Goal: Find contact information: Obtain details needed to contact an individual or organization

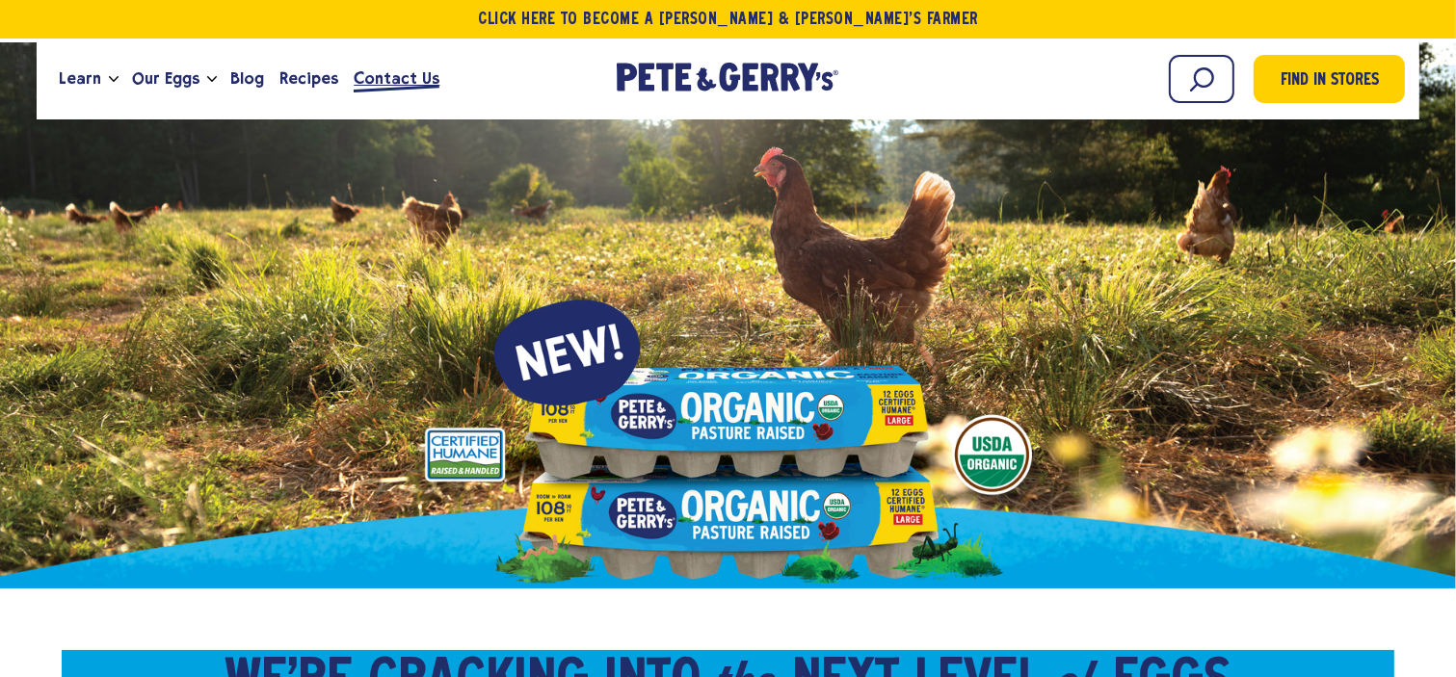
click at [391, 77] on span "Contact Us" at bounding box center [397, 78] width 86 height 24
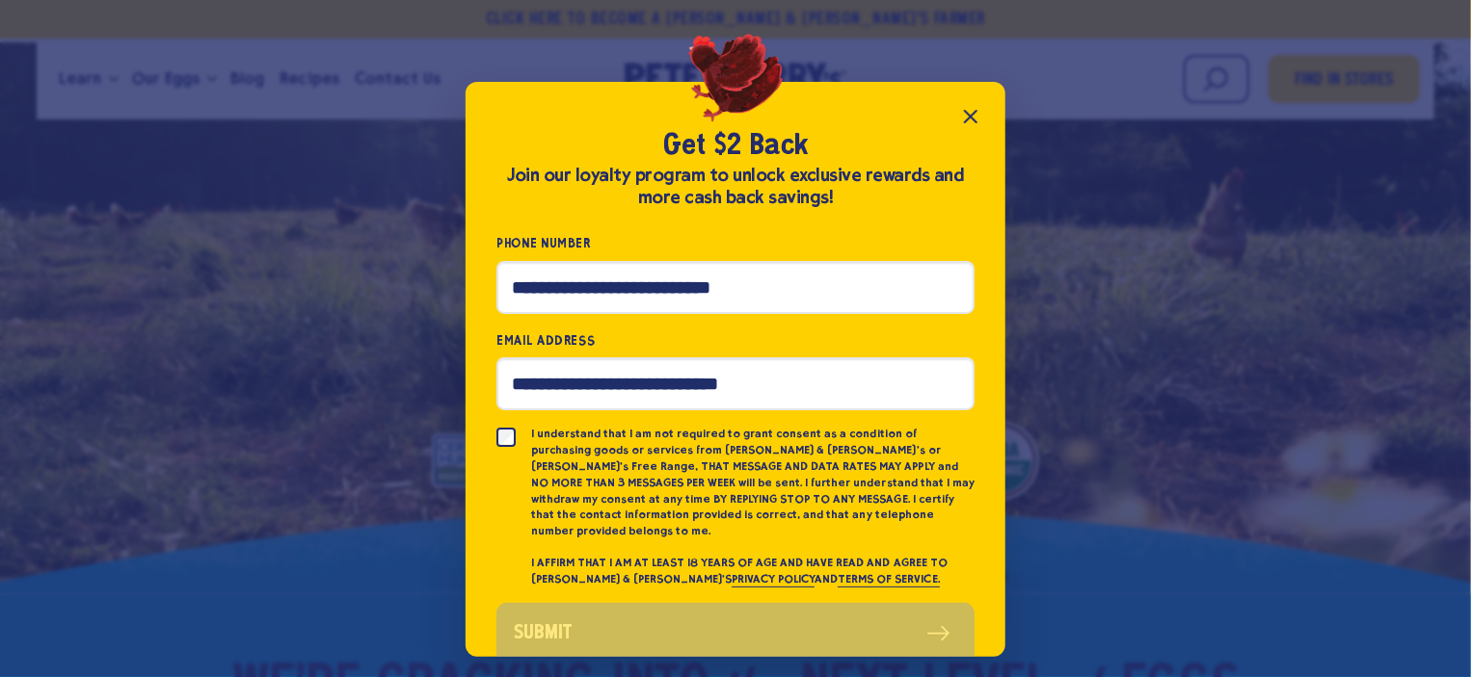
click at [968, 112] on icon "Close popup" at bounding box center [971, 117] width 12 height 12
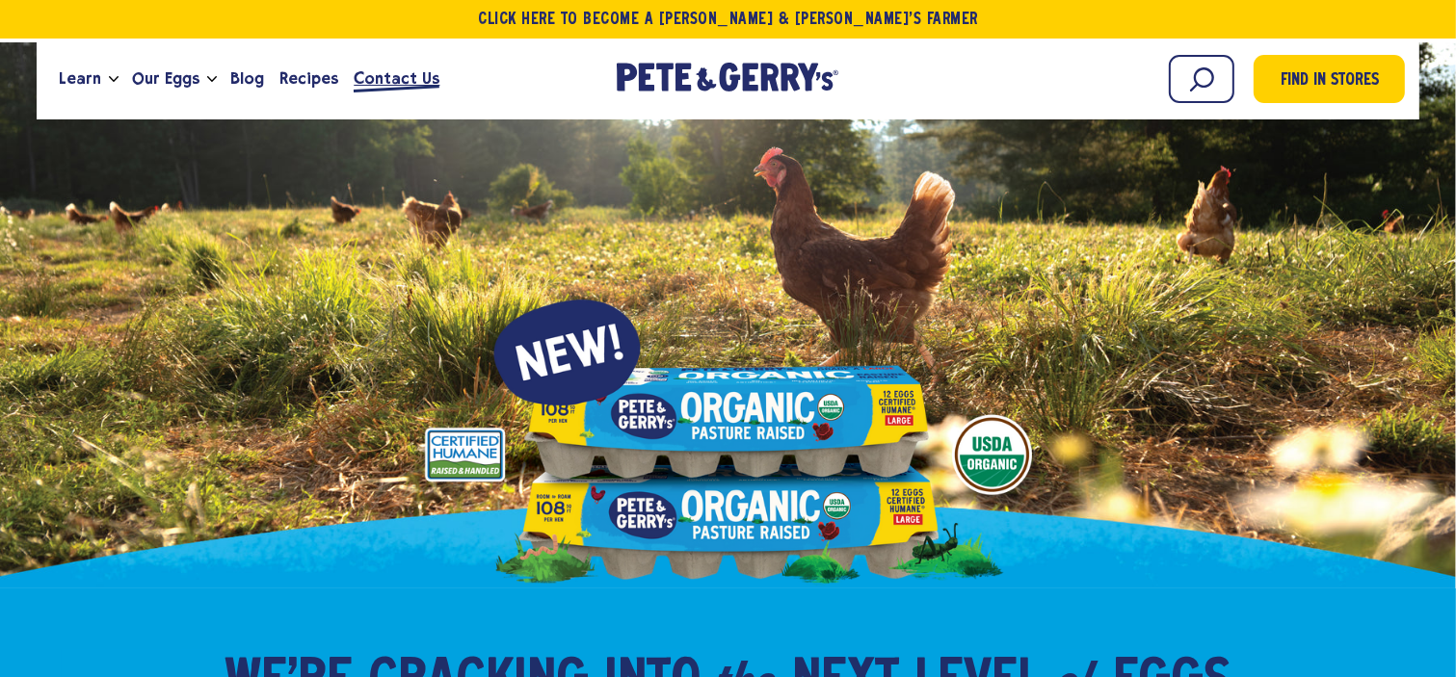
click at [392, 77] on span "Contact Us" at bounding box center [397, 78] width 86 height 24
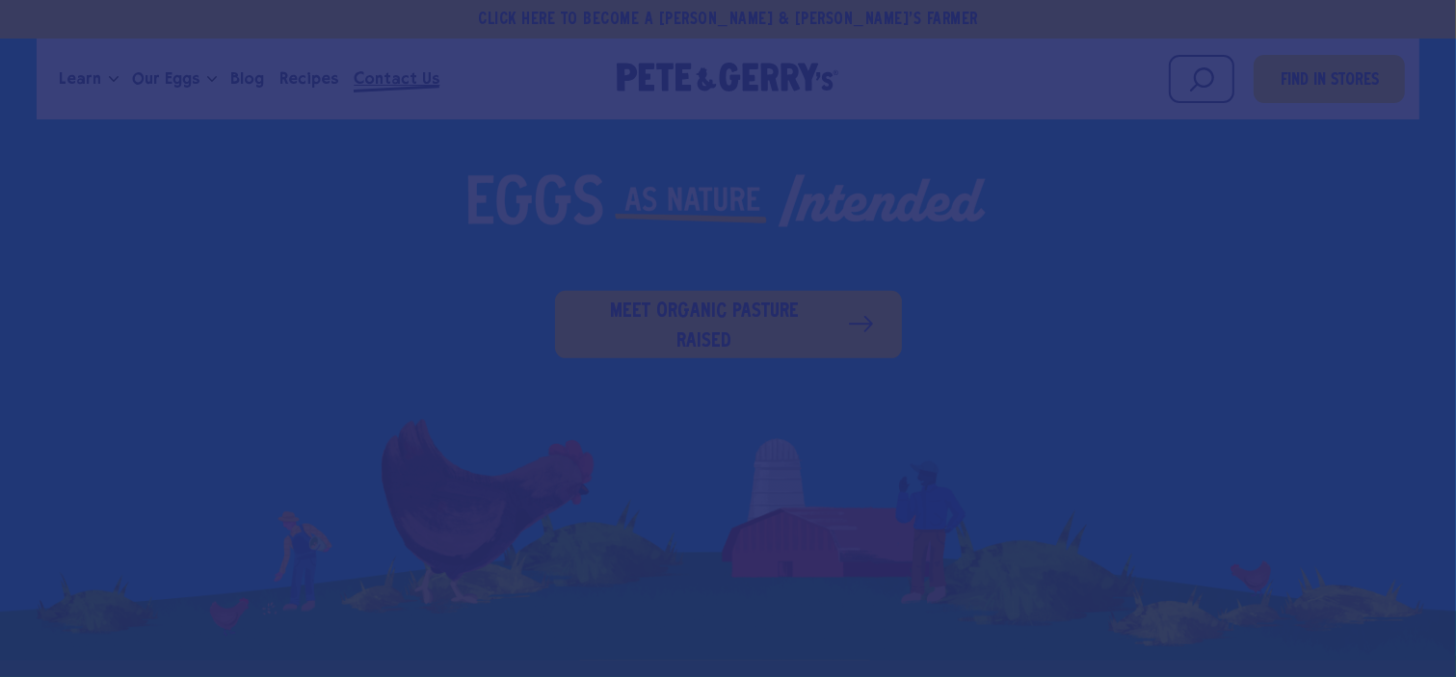
scroll to position [578, 0]
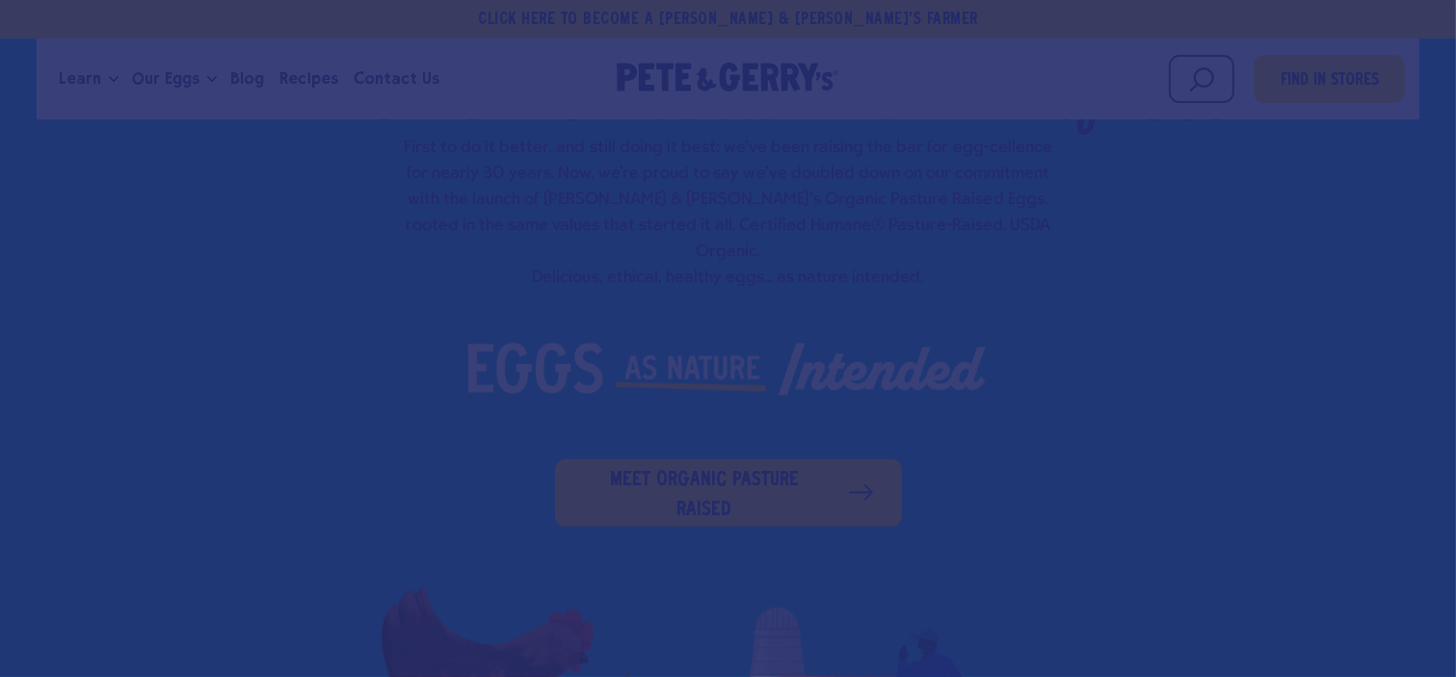
click at [403, 77] on div at bounding box center [728, 338] width 1456 height 677
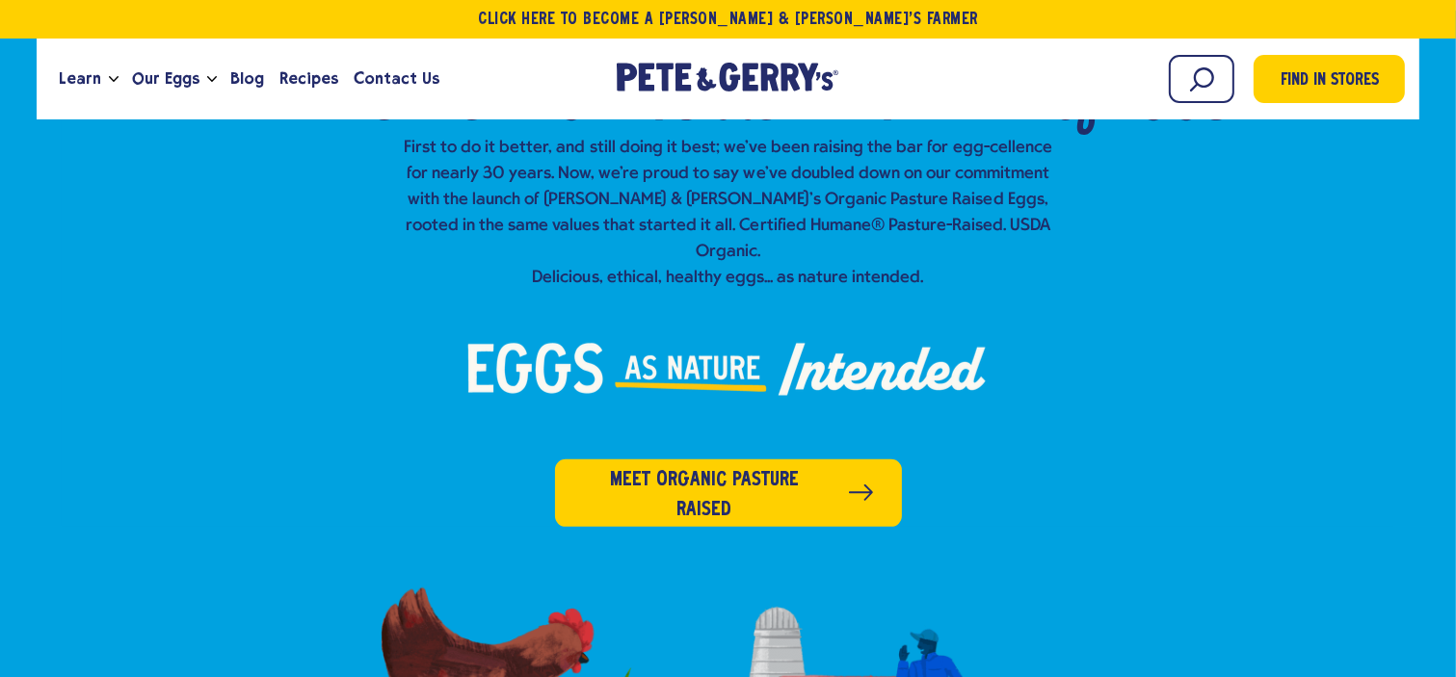
scroll to position [0, 0]
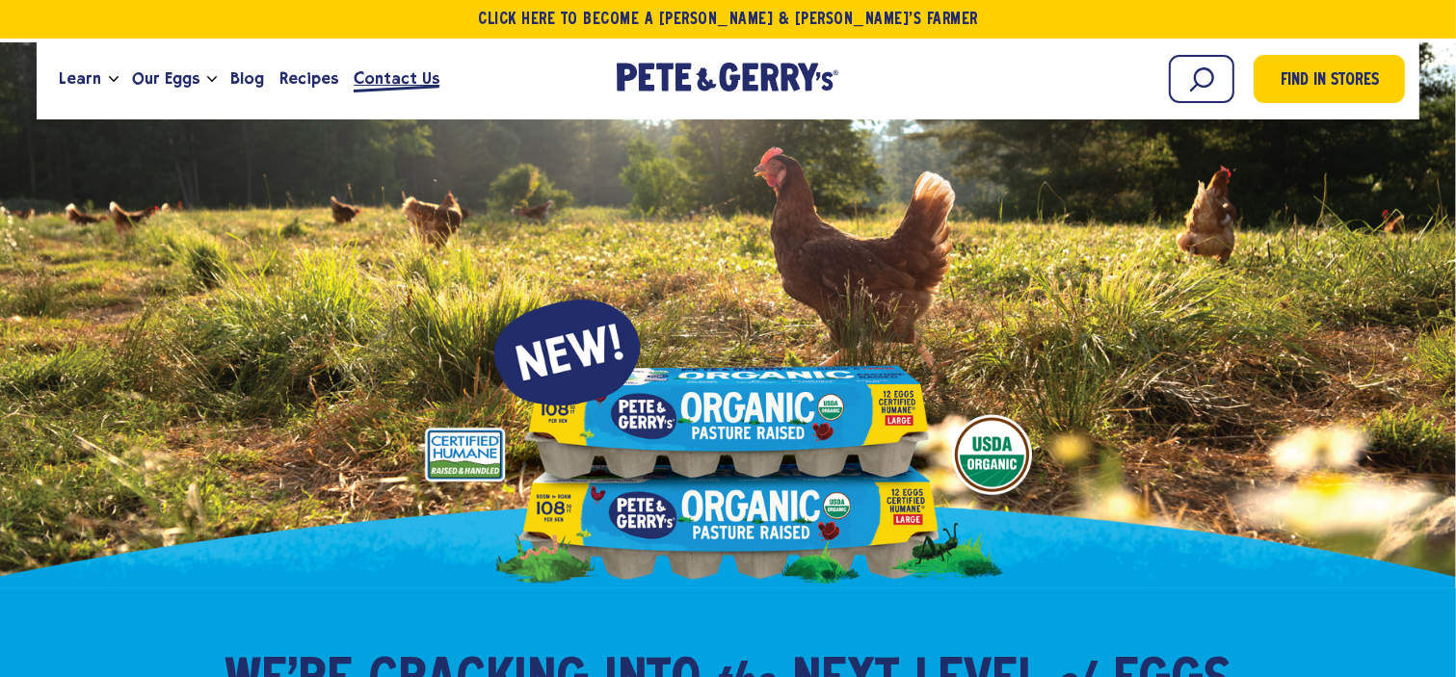
click at [389, 91] on span "Contact Us" at bounding box center [397, 78] width 86 height 24
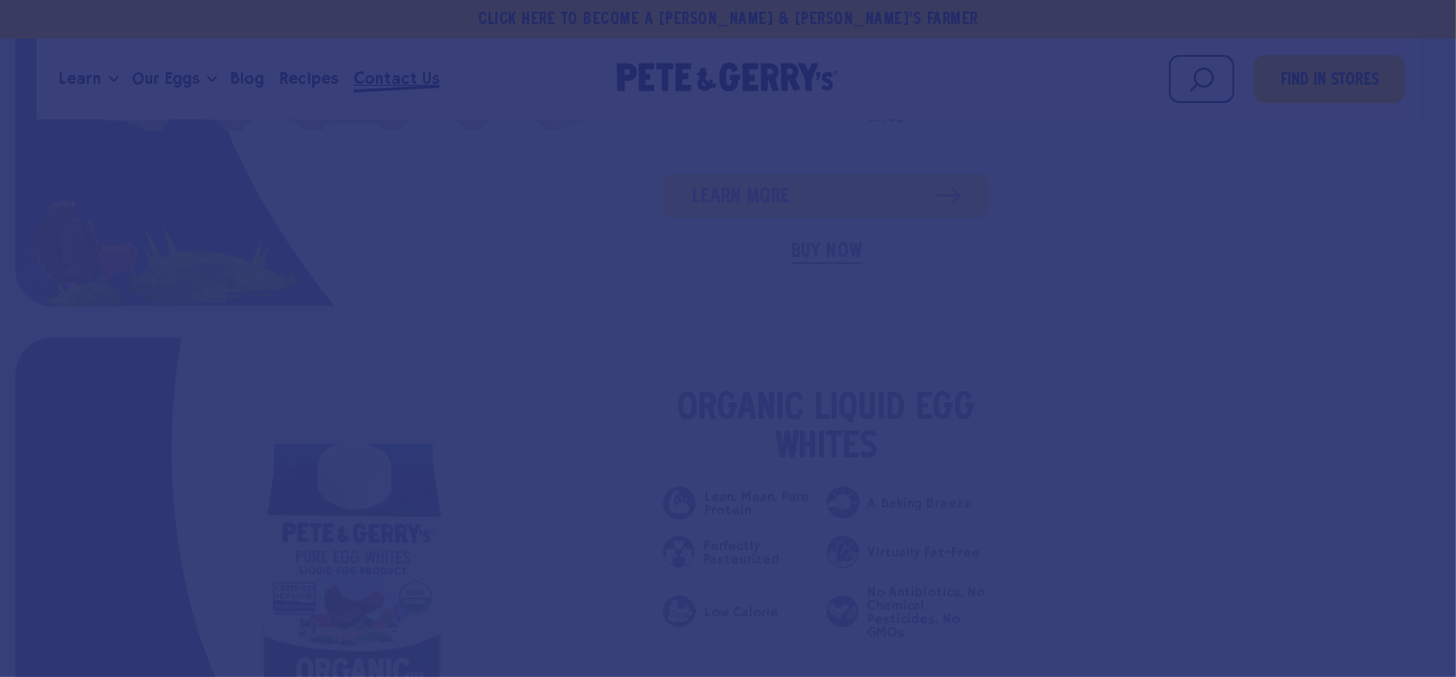
scroll to position [5589, 0]
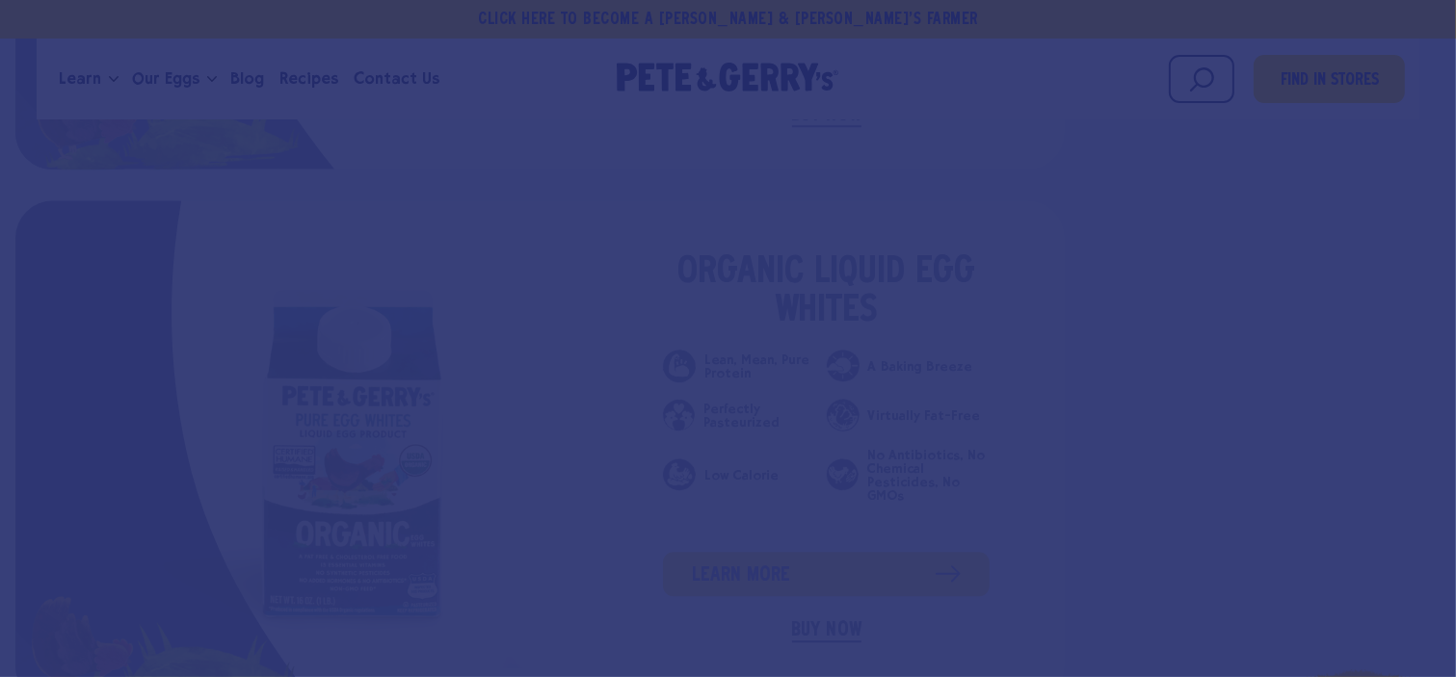
click at [1430, 188] on div at bounding box center [728, 338] width 1456 height 677
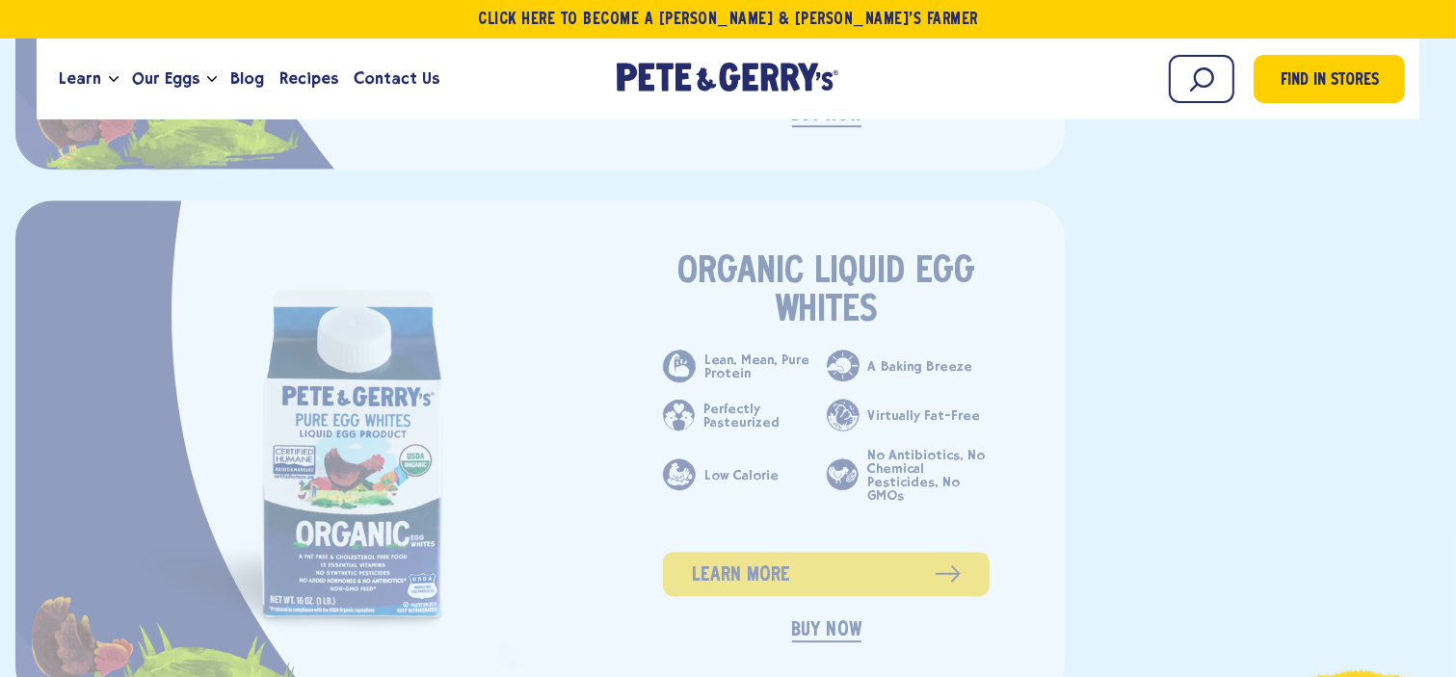
click at [1278, 212] on div at bounding box center [728, 338] width 1456 height 677
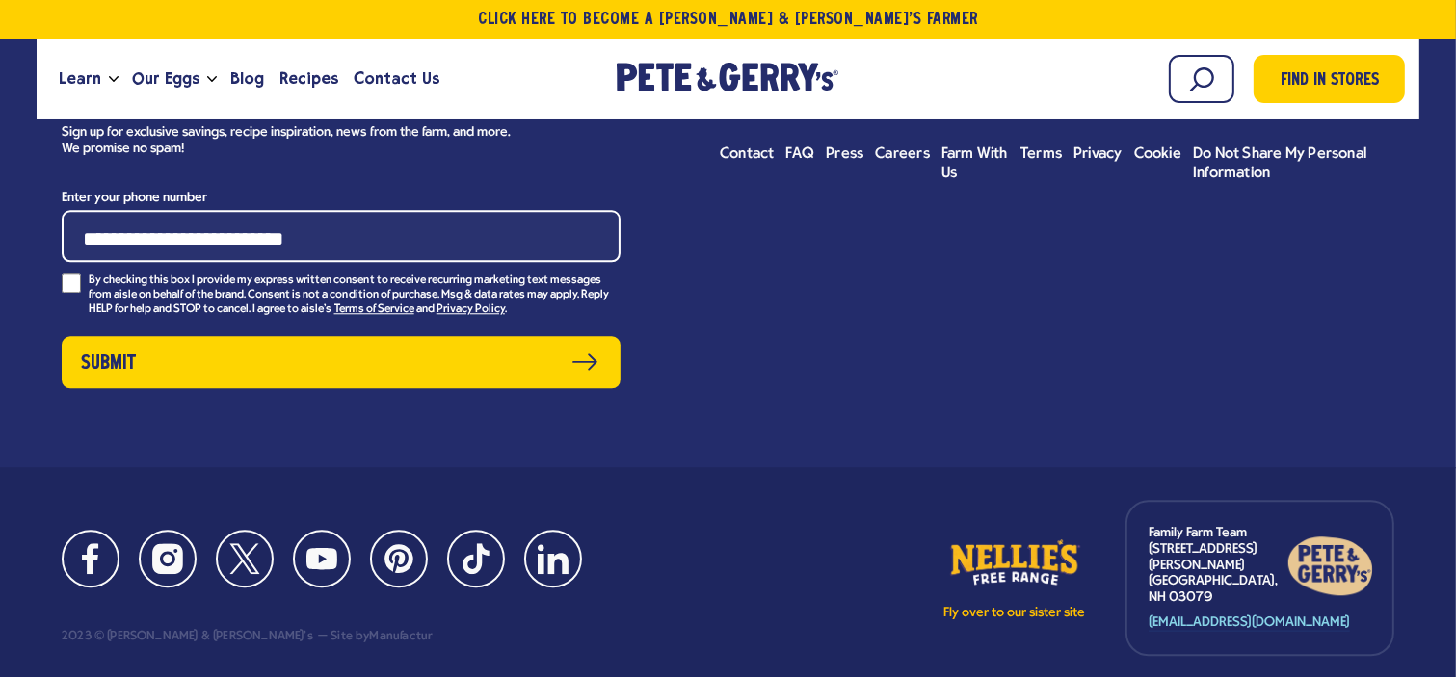
scroll to position [19547, 0]
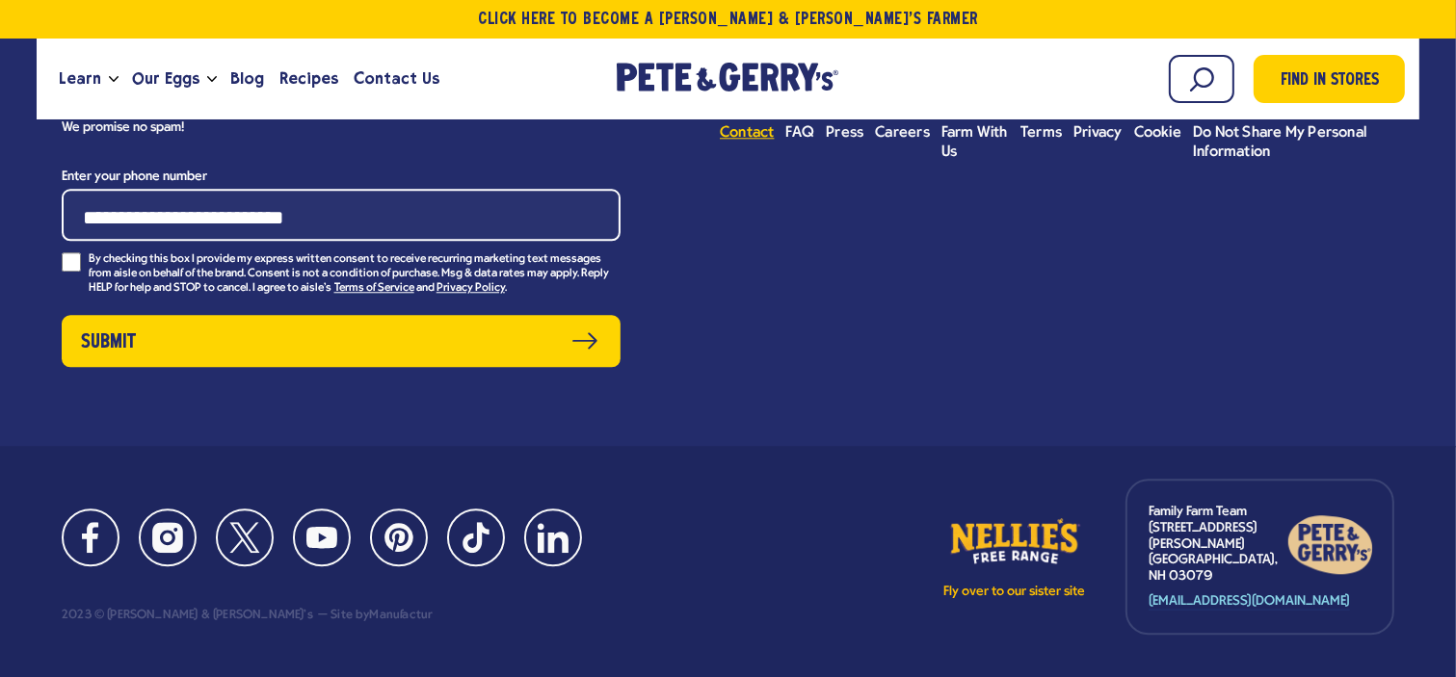
click at [753, 141] on span "Contact" at bounding box center [747, 132] width 55 height 15
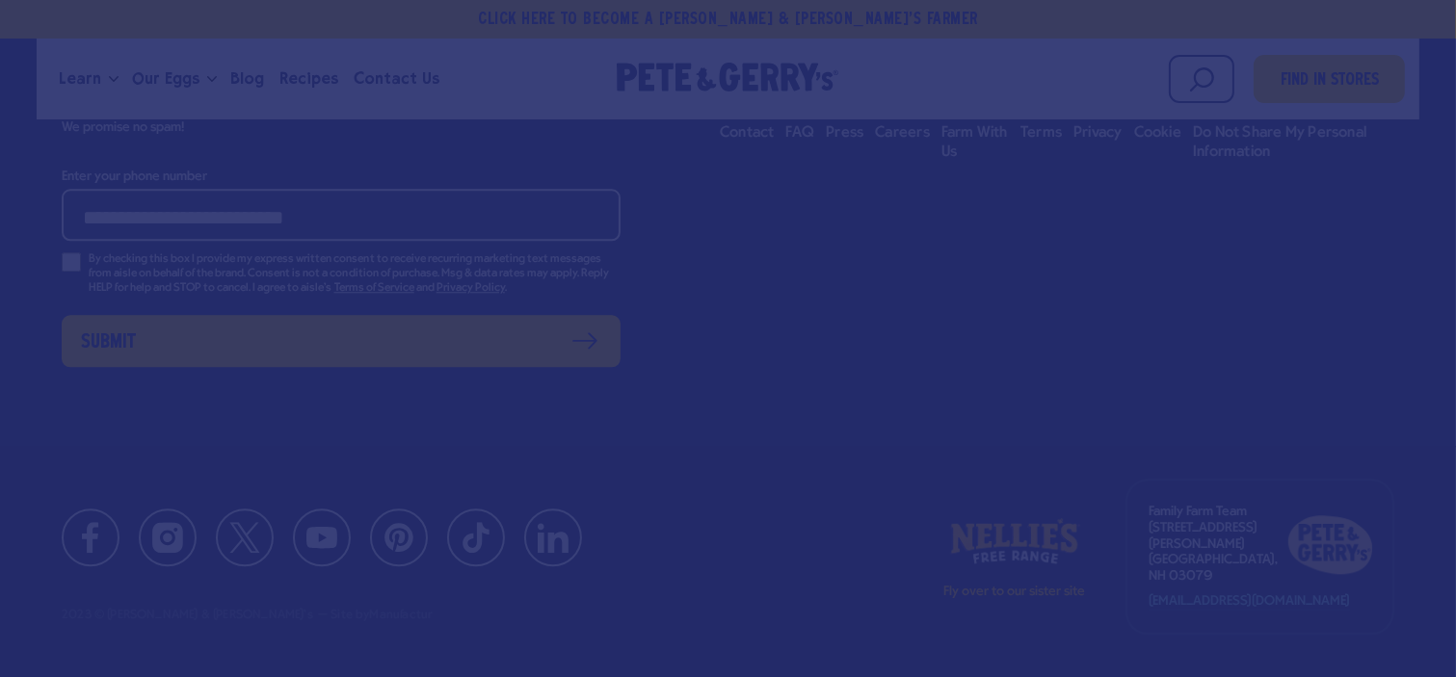
click at [771, 225] on div at bounding box center [728, 338] width 1456 height 677
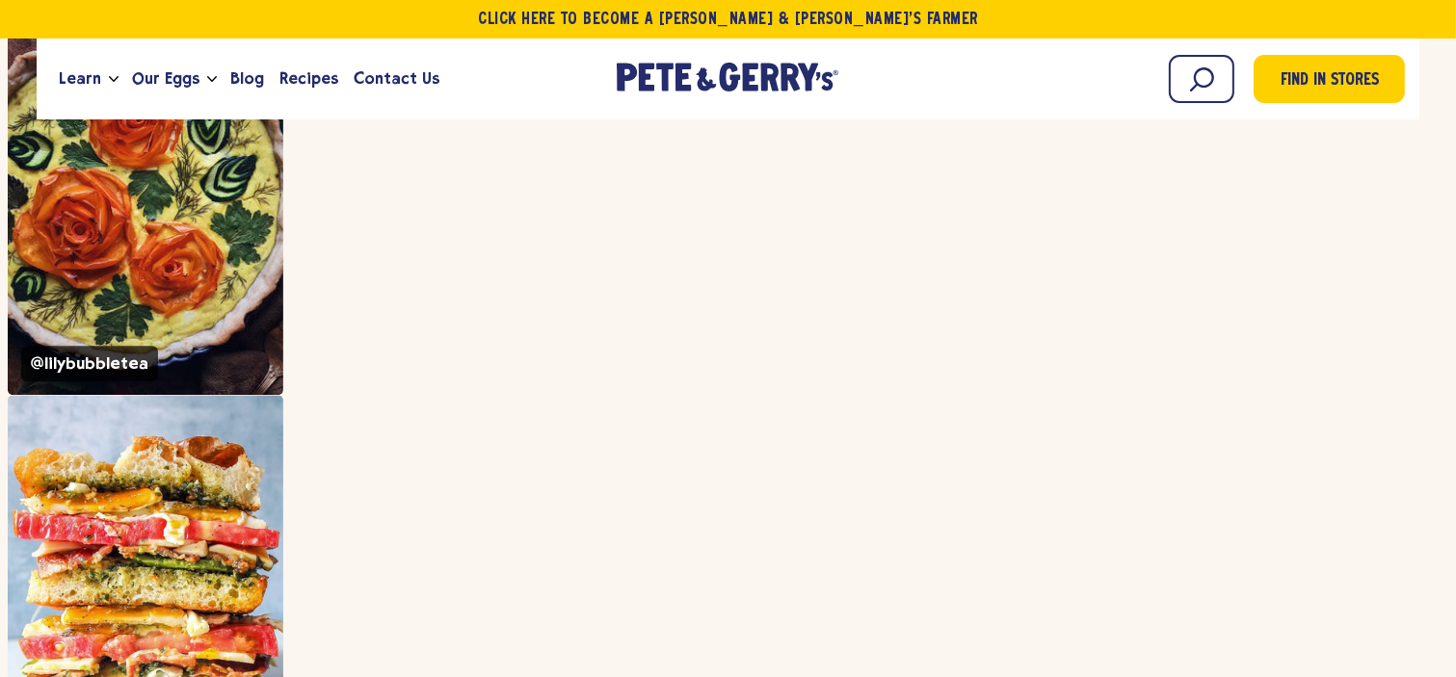
scroll to position [11741, 0]
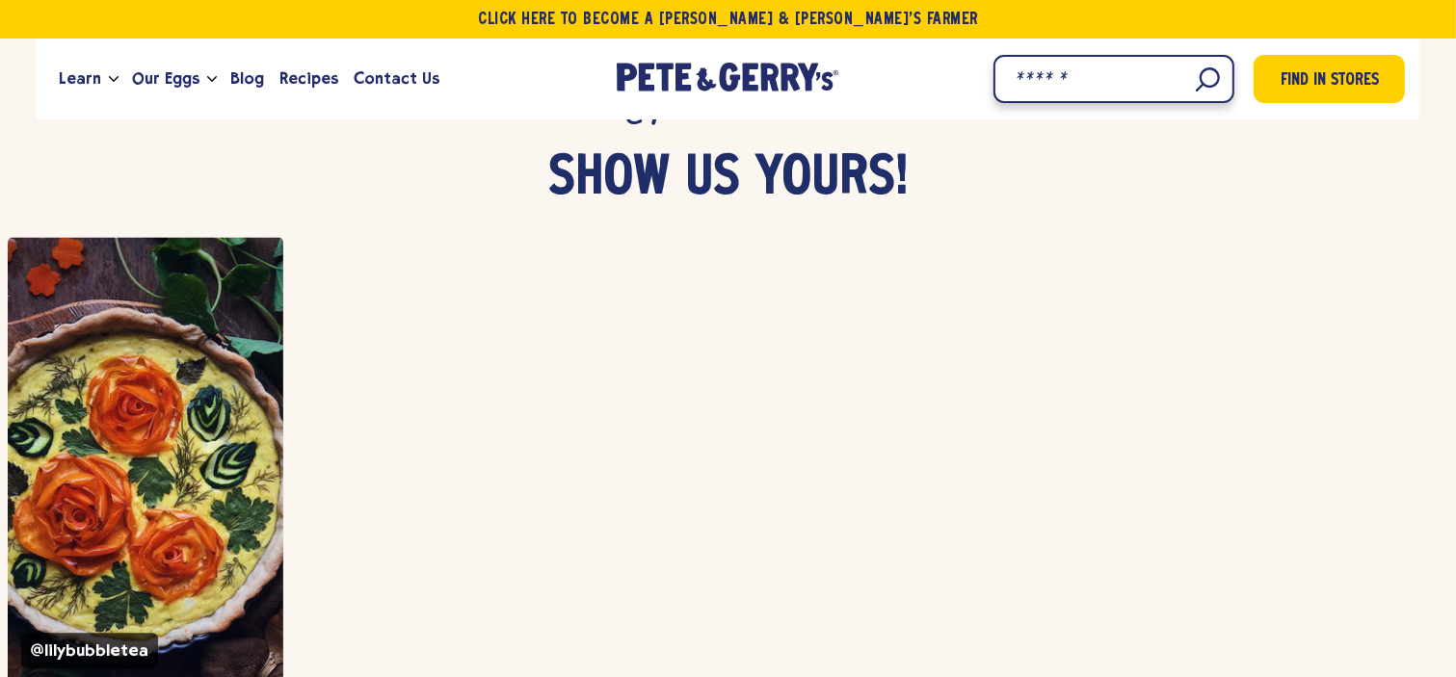
drag, startPoint x: 1175, startPoint y: 58, endPoint x: 1123, endPoint y: 84, distance: 58.2
click at [1175, 58] on input "Search" at bounding box center [1114, 79] width 241 height 48
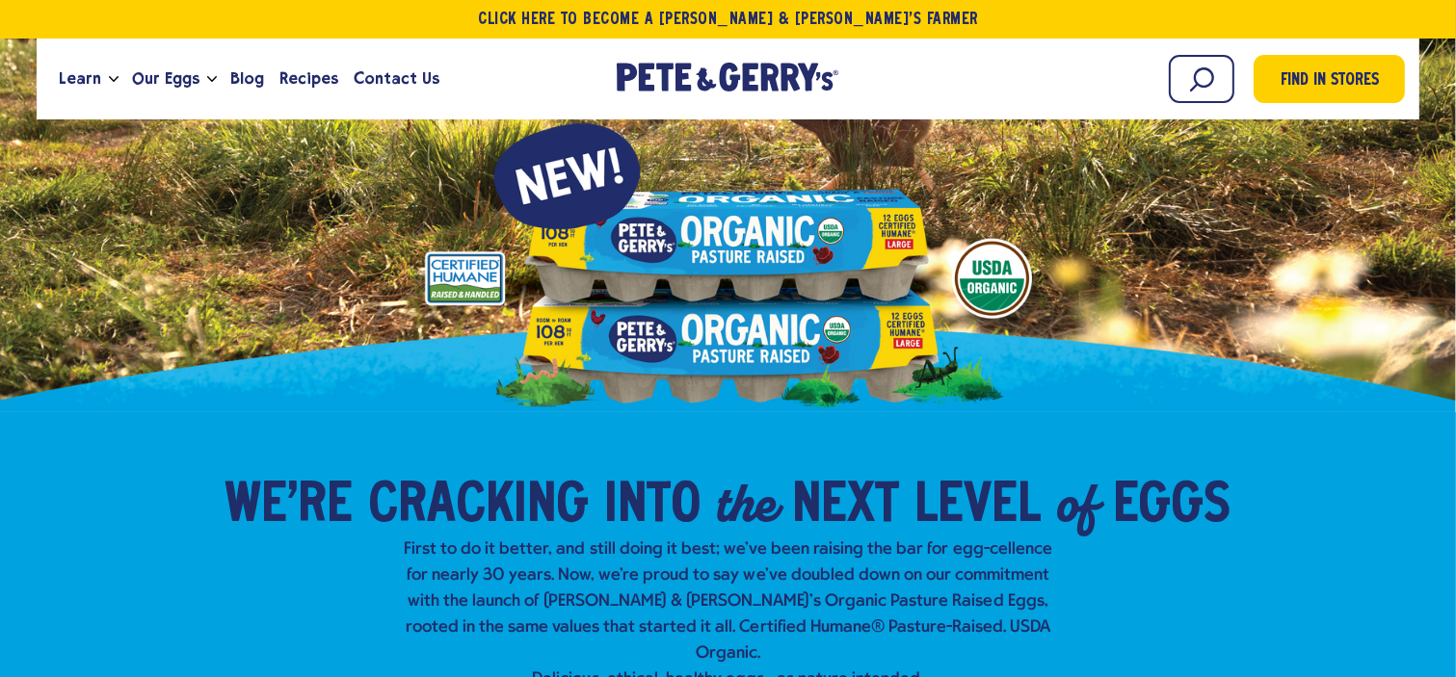
scroll to position [0, 0]
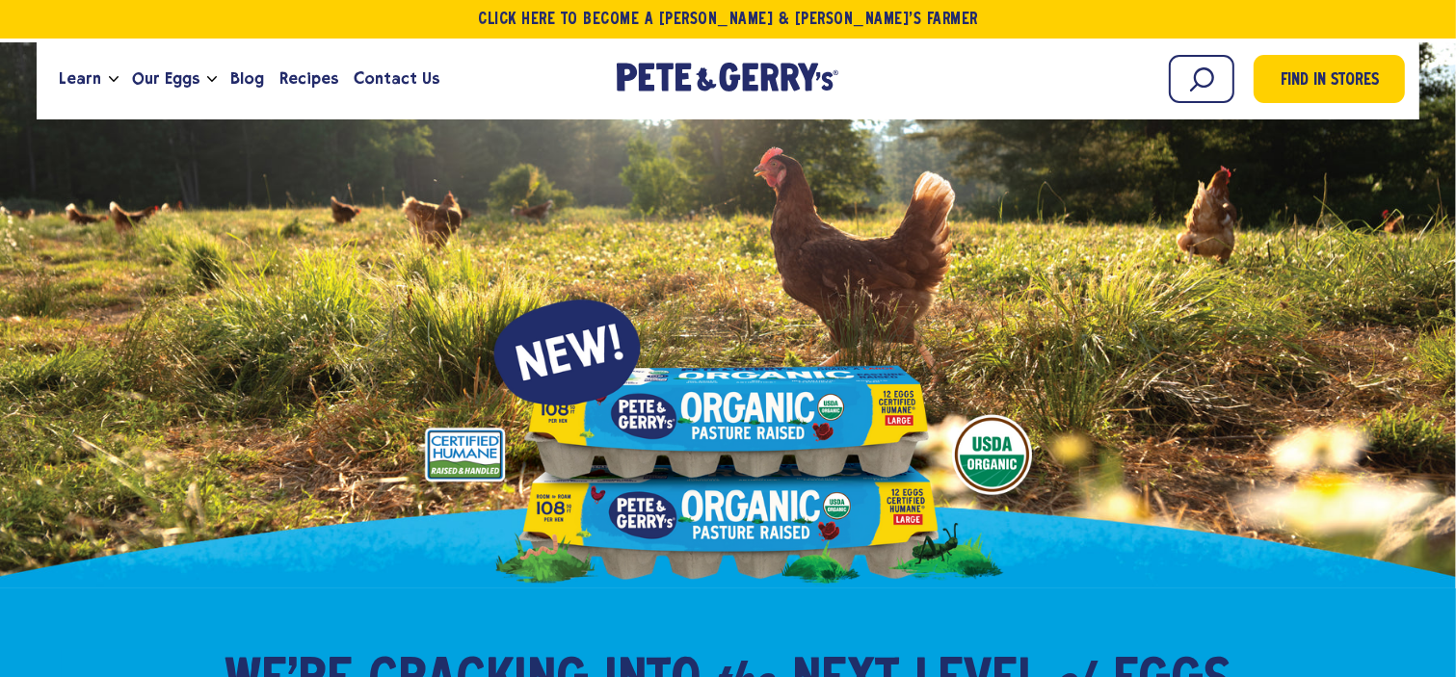
click at [1153, 81] on div "Begin typing to search. Search Find in Stores" at bounding box center [1142, 79] width 526 height 52
click at [1180, 80] on input "Search" at bounding box center [1114, 79] width 241 height 48
click at [1126, 88] on input "Search" at bounding box center [1114, 79] width 241 height 48
click at [1049, 81] on input "Search" at bounding box center [1114, 79] width 241 height 48
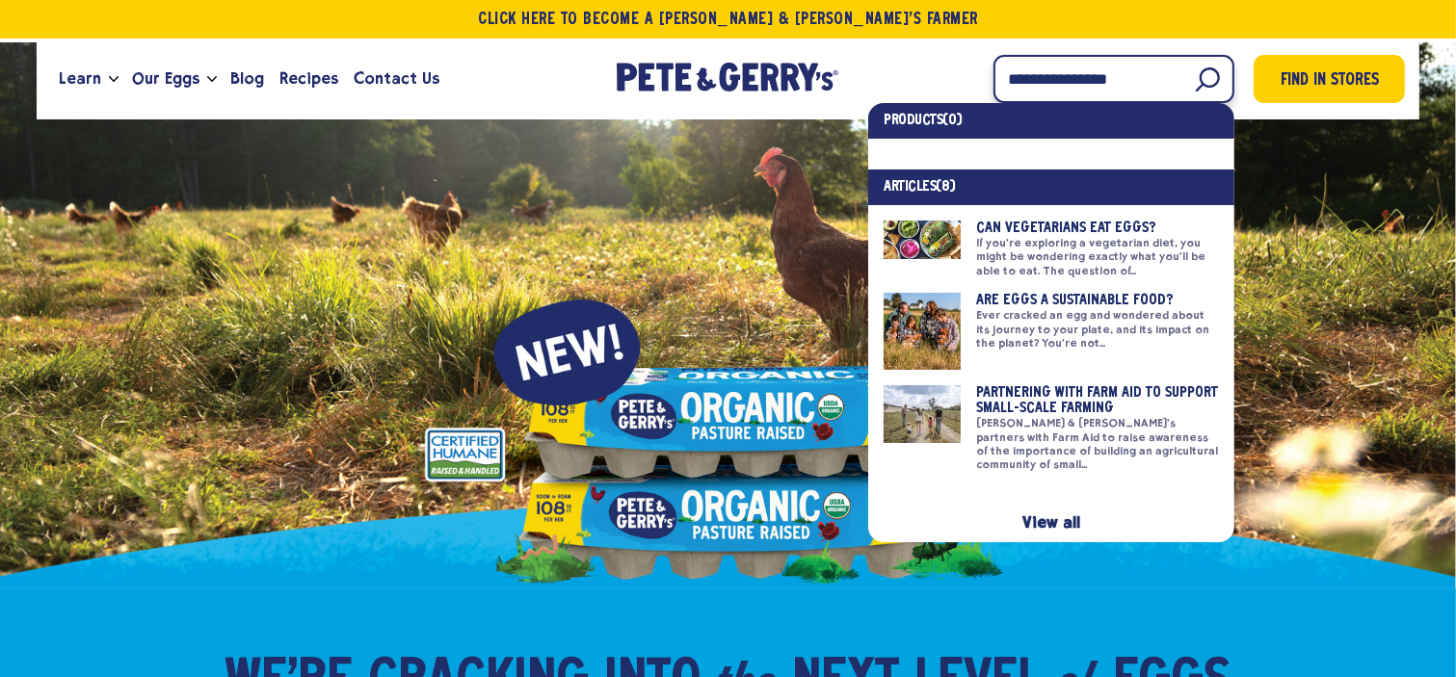
type input "**********"
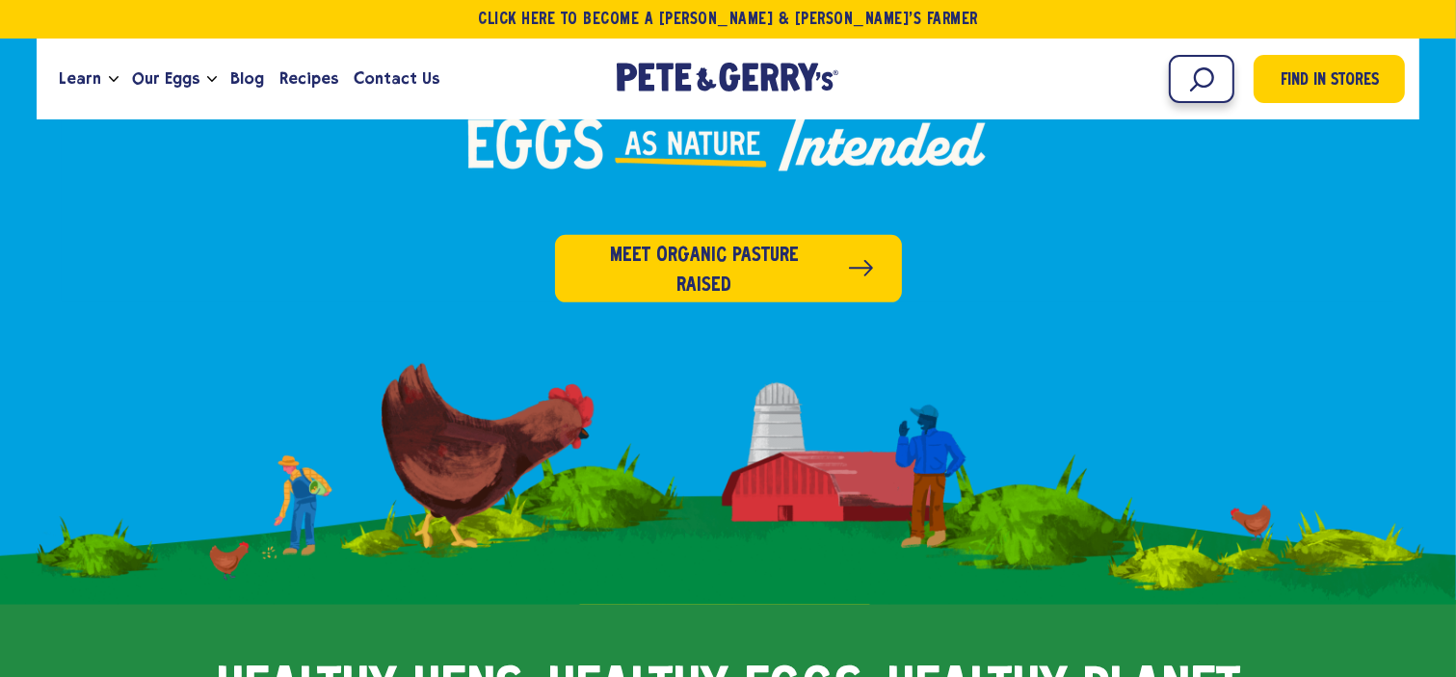
scroll to position [464, 0]
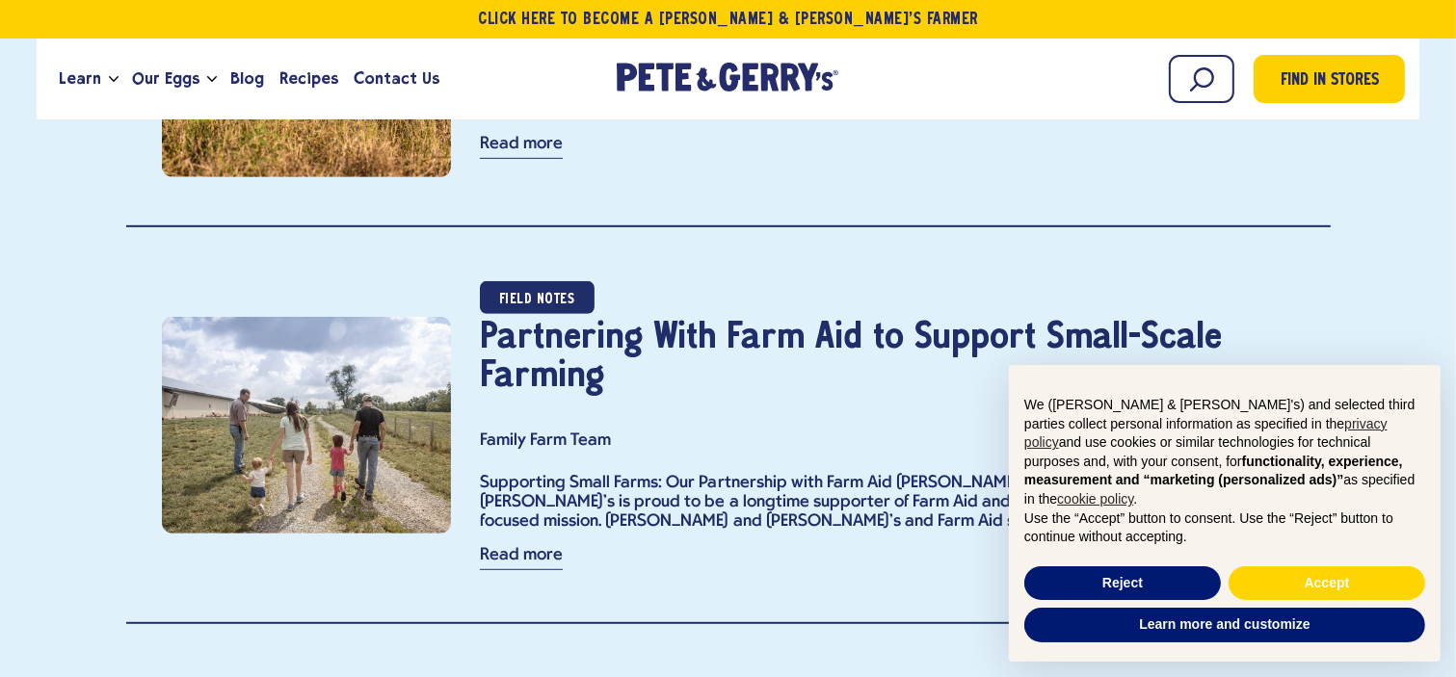
scroll to position [964, 0]
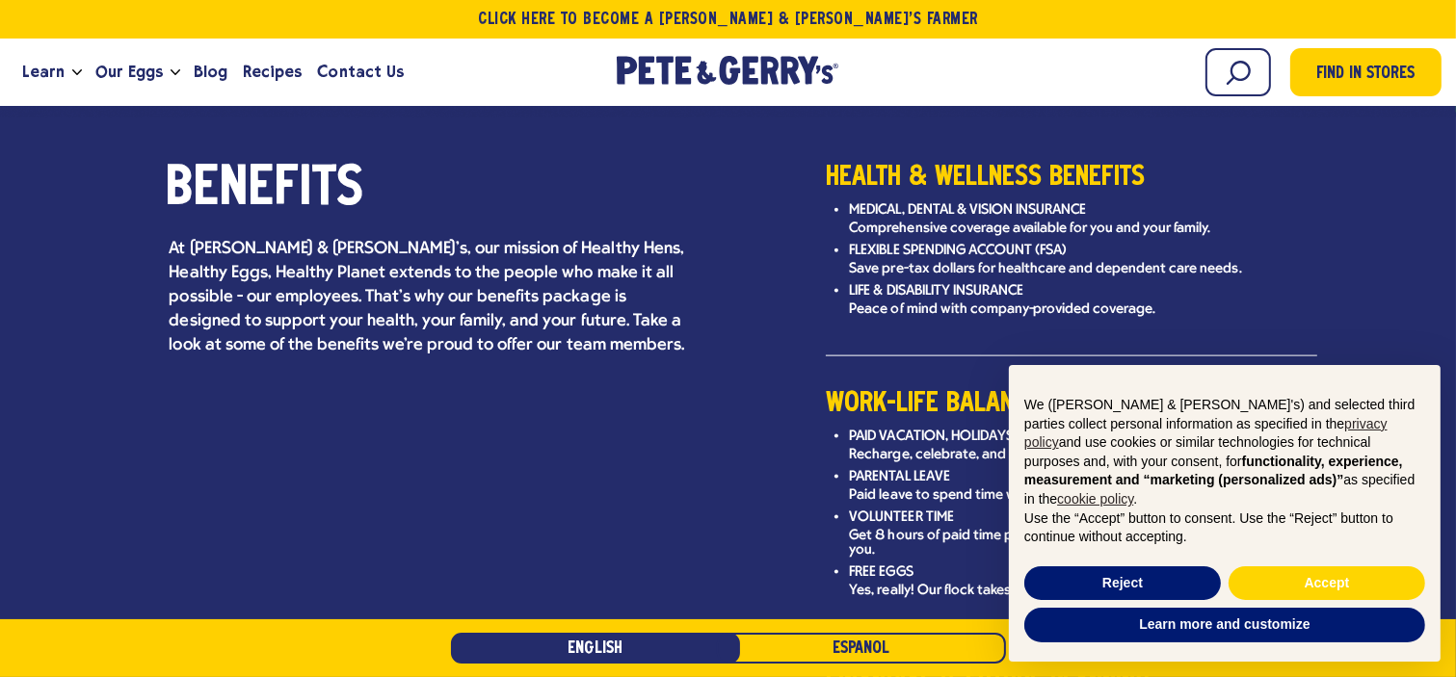
scroll to position [2409, 0]
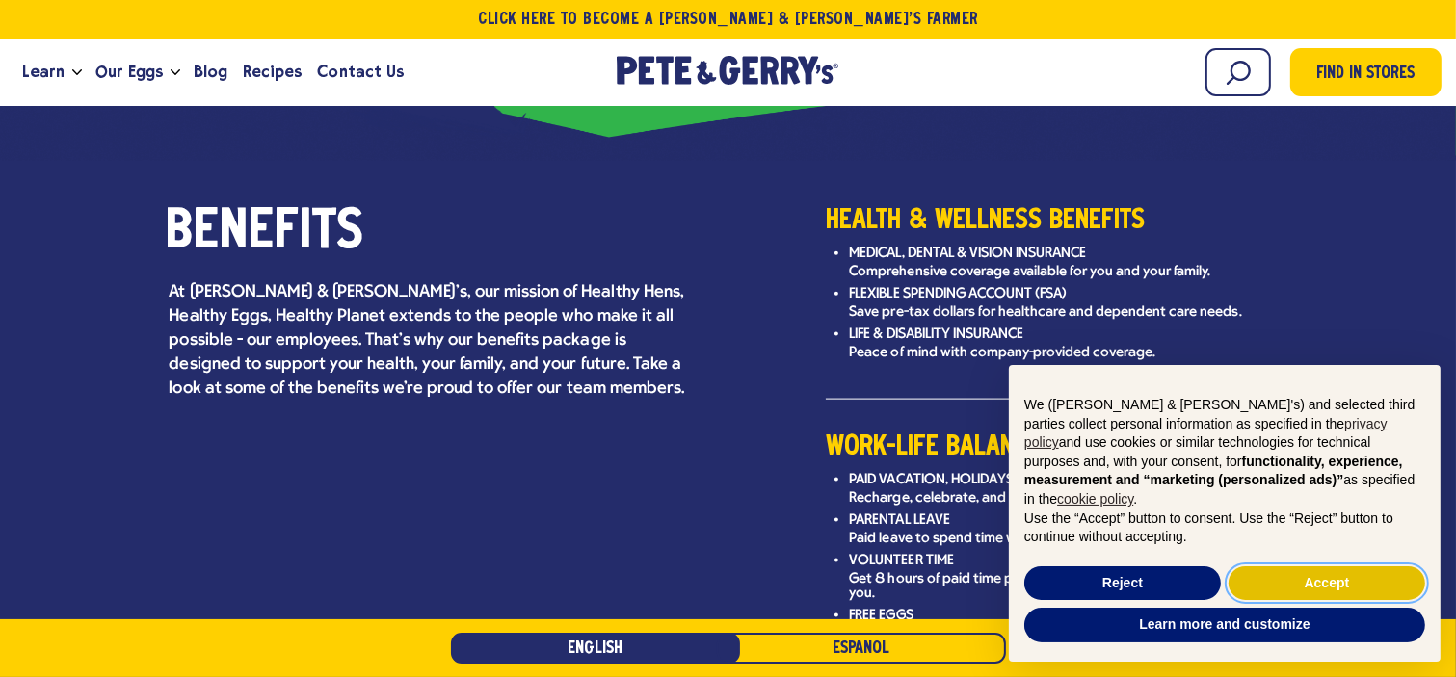
click at [1345, 576] on button "Accept" at bounding box center [1327, 584] width 197 height 35
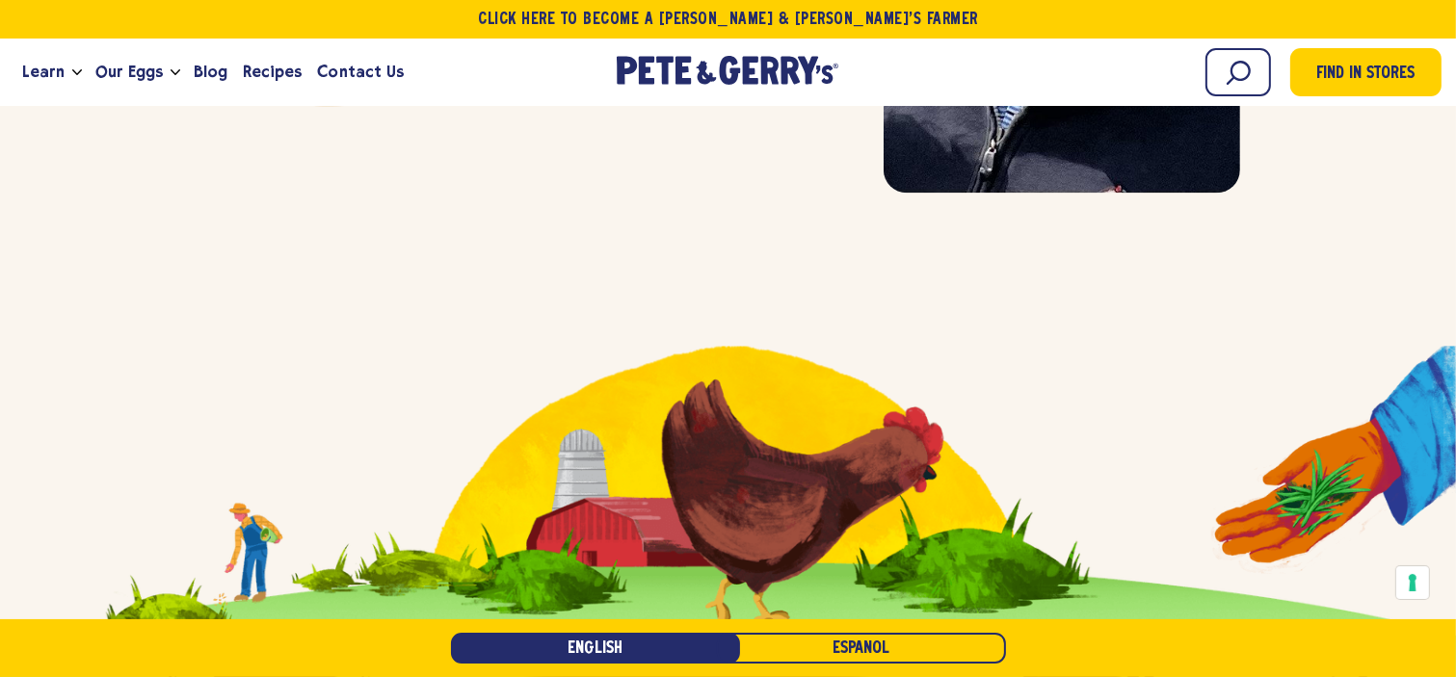
scroll to position [5108, 0]
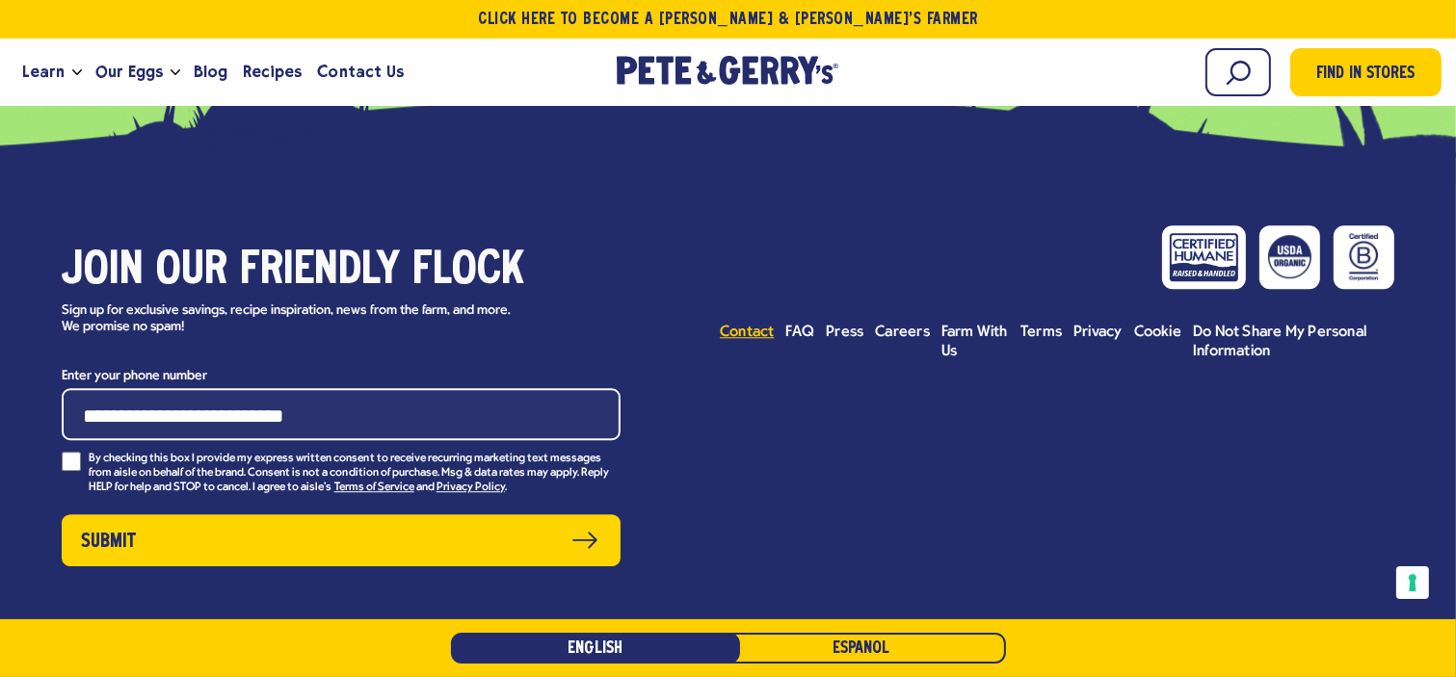
click at [758, 331] on span "Contact" at bounding box center [747, 332] width 55 height 15
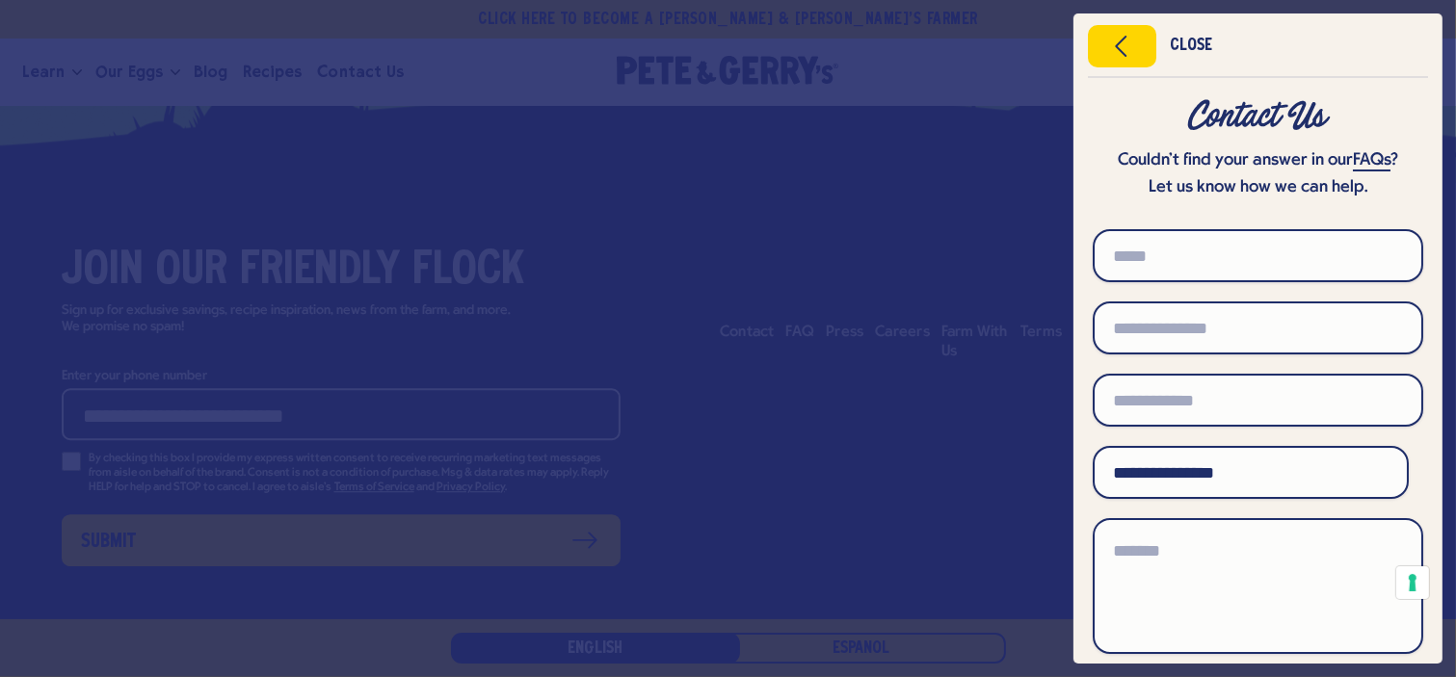
scroll to position [281, 0]
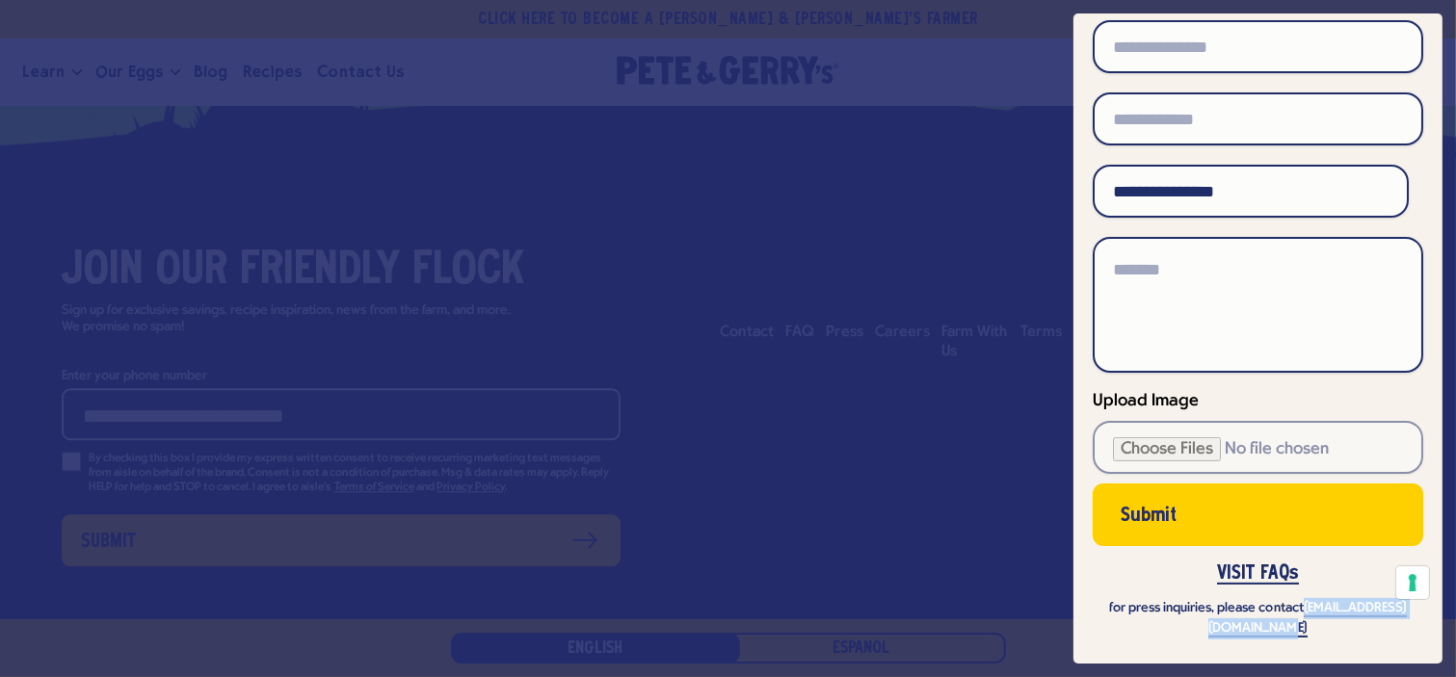
drag, startPoint x: 1155, startPoint y: 632, endPoint x: 1339, endPoint y: 634, distance: 183.1
click at [1339, 634] on p "for press inquiries, please contact [EMAIL_ADDRESS][DOMAIN_NAME]" at bounding box center [1258, 619] width 331 height 42
copy link "[EMAIL_ADDRESS][DOMAIN_NAME]"
